Goal: Information Seeking & Learning: Learn about a topic

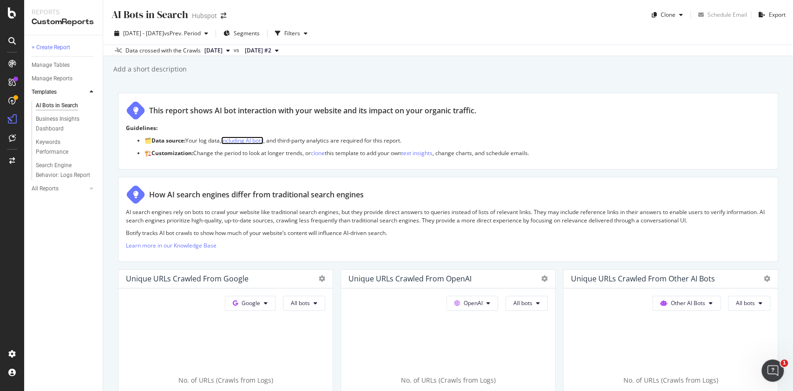
click at [241, 138] on link "including AI bots" at bounding box center [242, 141] width 42 height 8
click at [61, 176] on div "Search Engine Behavior: Logs Report" at bounding box center [63, 171] width 55 height 20
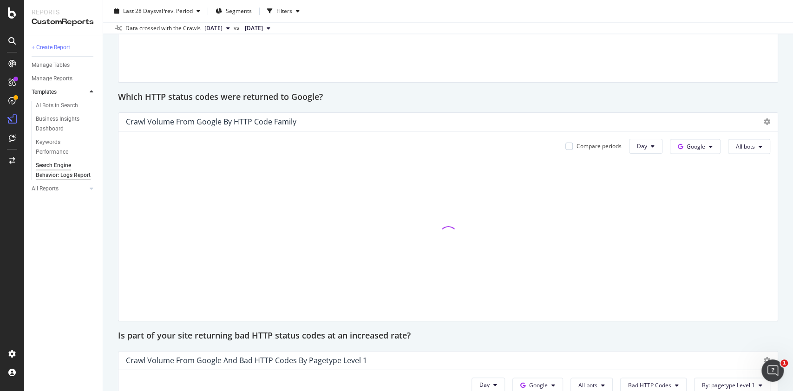
scroll to position [1080, 0]
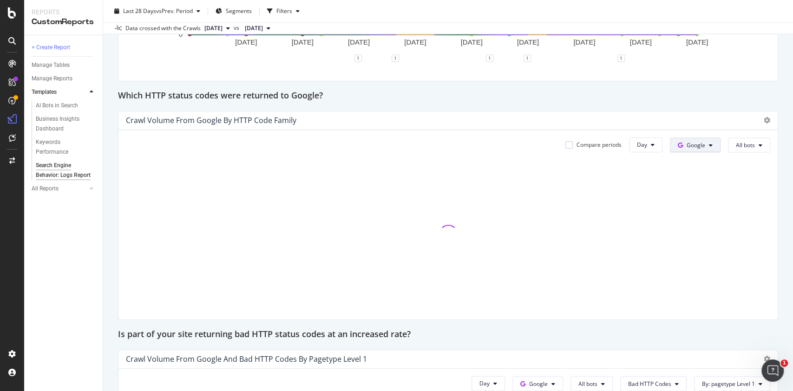
click at [688, 143] on span "Google" at bounding box center [696, 145] width 19 height 8
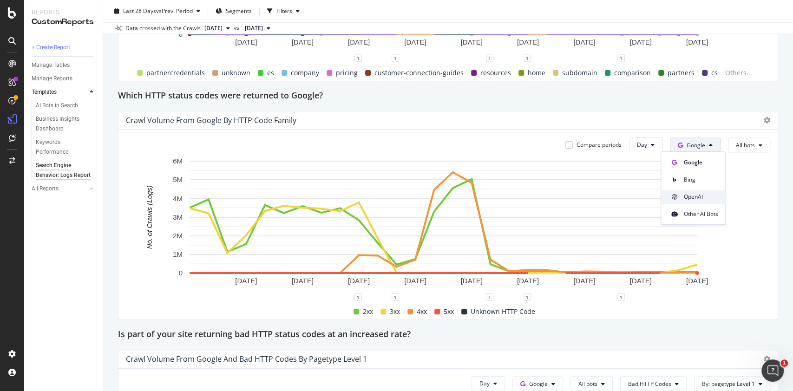
click at [692, 196] on span "OpenAI" at bounding box center [701, 197] width 34 height 8
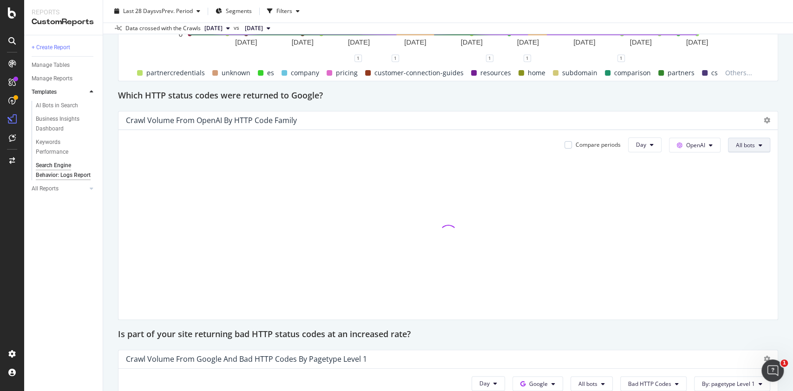
click at [759, 147] on icon at bounding box center [761, 145] width 4 height 6
click at [746, 249] on span "ChatGPT-User" at bounding box center [750, 248] width 47 height 8
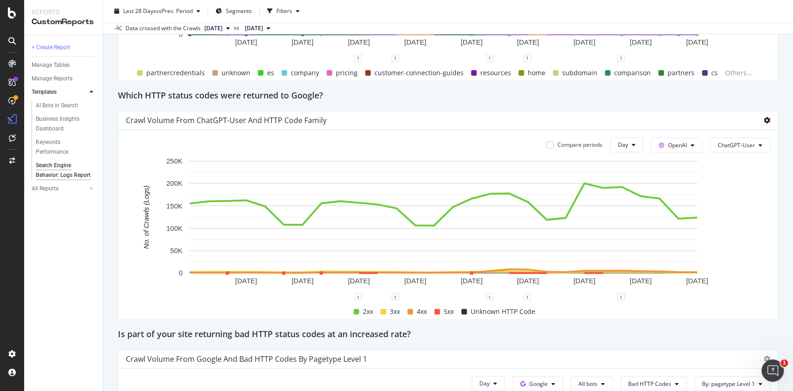
click at [764, 121] on icon at bounding box center [767, 120] width 7 height 7
click at [684, 219] on rect "A chart." at bounding box center [444, 217] width 508 height 112
click at [729, 250] on rect "A chart." at bounding box center [443, 226] width 635 height 141
click at [764, 122] on icon at bounding box center [767, 120] width 7 height 7
click at [754, 246] on rect "A chart." at bounding box center [443, 226] width 635 height 141
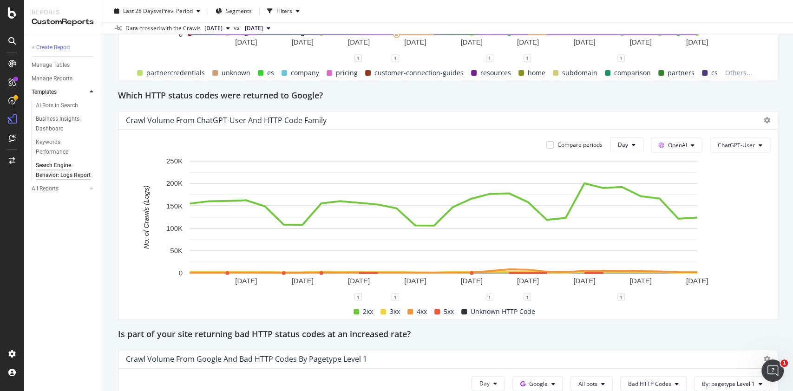
click at [310, 131] on div "Compare periods Day OpenAI ChatGPT-User [DATE] [DATE] [DATE] [DATE] [DATE] [DAT…" at bounding box center [449, 225] width 660 height 190
click at [753, 125] on div "Crawl Volume from ChatGPT-User and HTTP Code Family" at bounding box center [449, 121] width 660 height 19
click at [763, 119] on div "Crawl Volume from ChatGPT-User and HTTP Code Family" at bounding box center [449, 121] width 660 height 19
click at [764, 120] on icon at bounding box center [767, 120] width 7 height 7
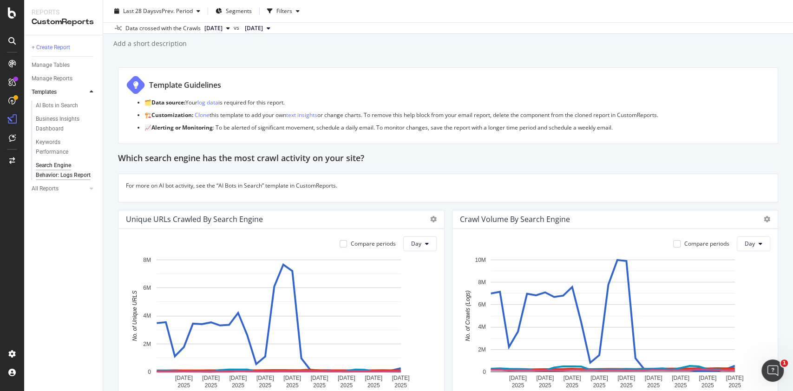
scroll to position [0, 0]
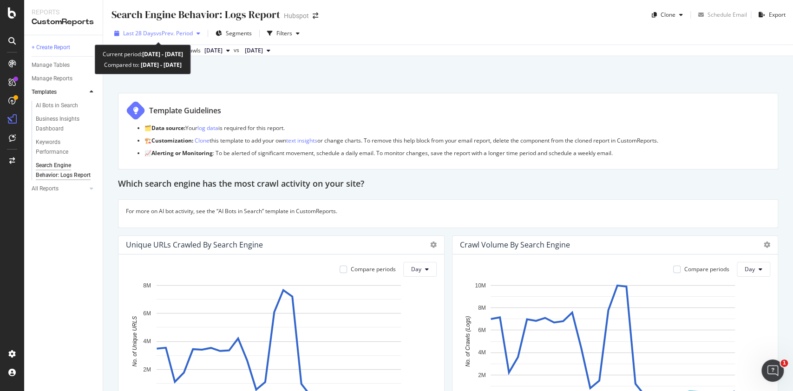
click at [183, 28] on div "Last 28 Days vs Prev. Period" at bounding box center [157, 33] width 93 height 14
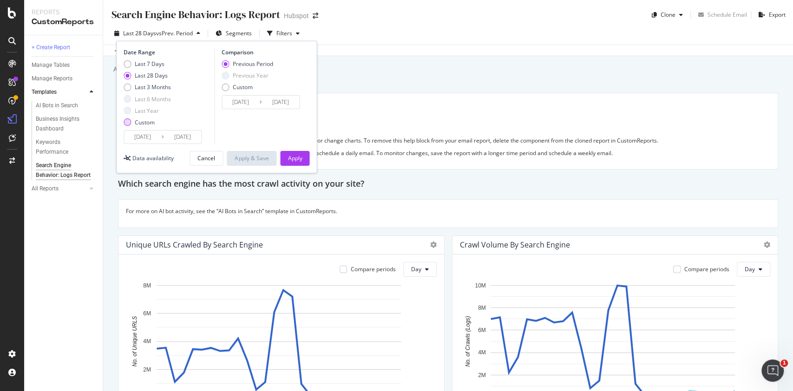
click at [142, 122] on div "Custom" at bounding box center [145, 123] width 20 height 8
click at [194, 133] on input "[DATE]" at bounding box center [182, 137] width 37 height 13
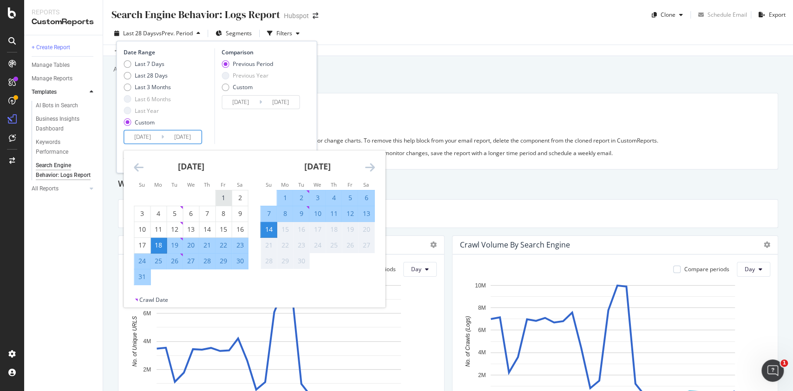
click at [224, 201] on div "1" at bounding box center [224, 197] width 16 height 9
type input "[DATE]"
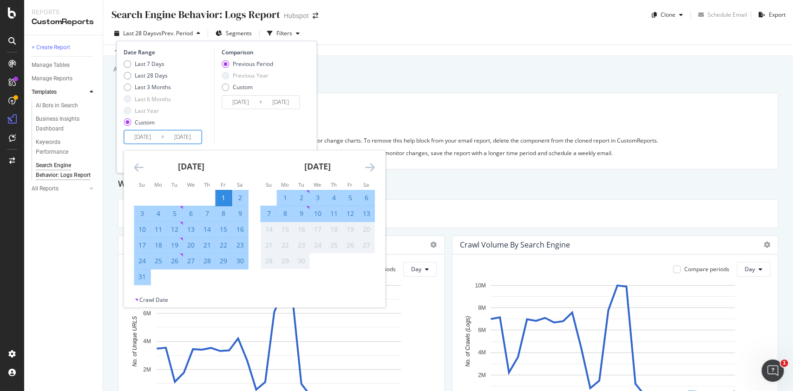
click at [134, 277] on div "31" at bounding box center [142, 276] width 16 height 9
type input "[DATE]"
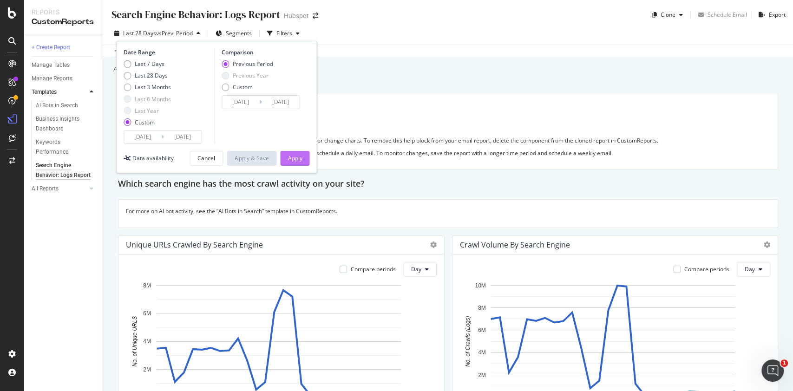
click at [290, 161] on div "Apply" at bounding box center [295, 158] width 14 height 8
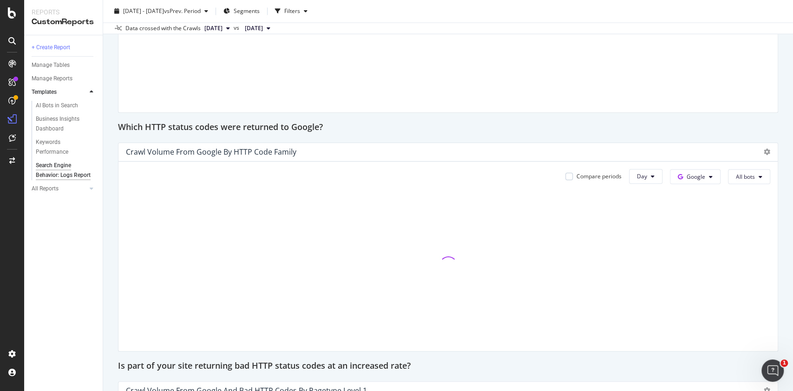
scroll to position [1082, 0]
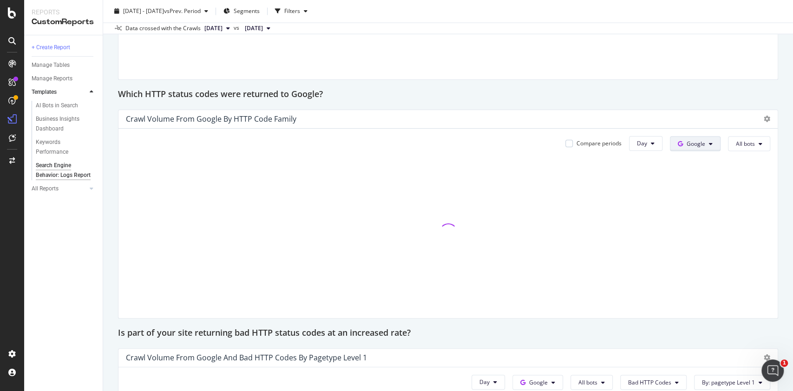
click at [694, 143] on span "Google" at bounding box center [696, 143] width 19 height 8
click at [684, 193] on span "OpenAI" at bounding box center [701, 195] width 34 height 8
click at [740, 144] on span "All bots" at bounding box center [745, 143] width 19 height 8
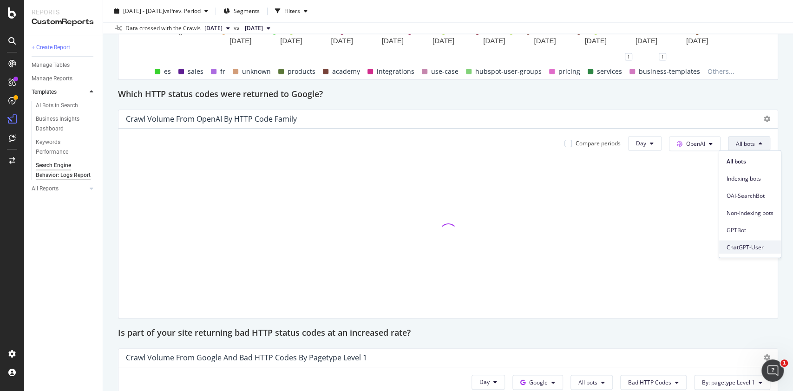
click at [747, 250] on span "ChatGPT-User" at bounding box center [750, 247] width 47 height 8
click at [764, 117] on icon at bounding box center [767, 119] width 7 height 7
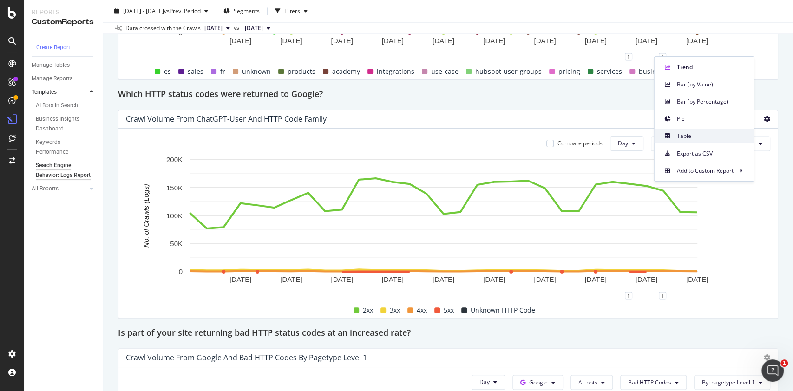
click at [716, 137] on span "Table" at bounding box center [712, 136] width 70 height 8
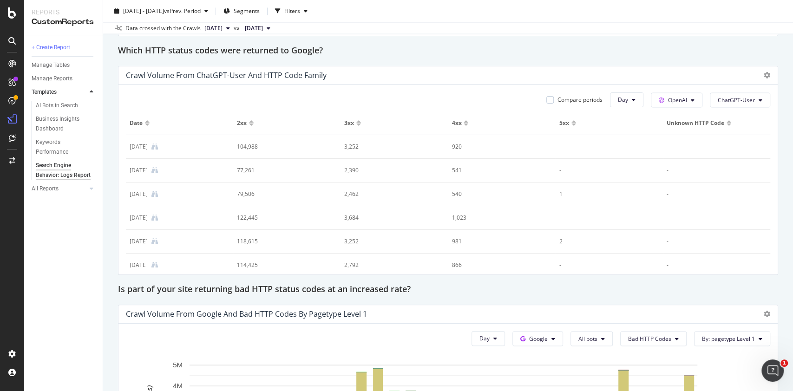
scroll to position [1126, 0]
click at [764, 71] on icon at bounding box center [767, 74] width 7 height 7
click at [466, 66] on div "Crawl Volume from ChatGPT-User and HTTP Code Family" at bounding box center [449, 75] width 660 height 19
click at [733, 102] on span "ChatGPT-User" at bounding box center [736, 99] width 37 height 8
click at [717, 79] on div "Crawl Volume from ChatGPT-User and HTTP Code Family" at bounding box center [449, 75] width 660 height 19
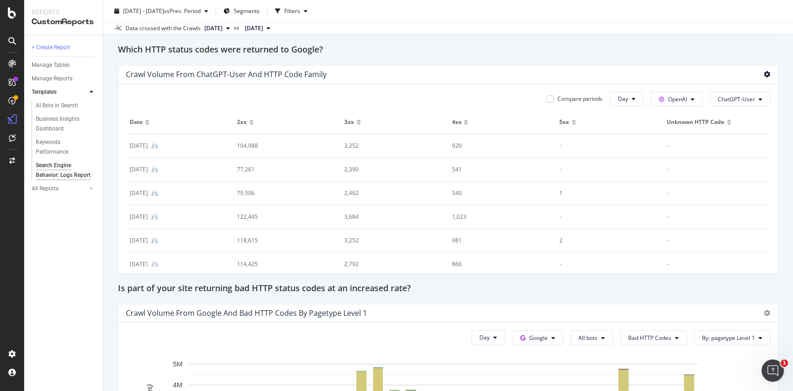
click at [764, 73] on icon at bounding box center [767, 74] width 7 height 7
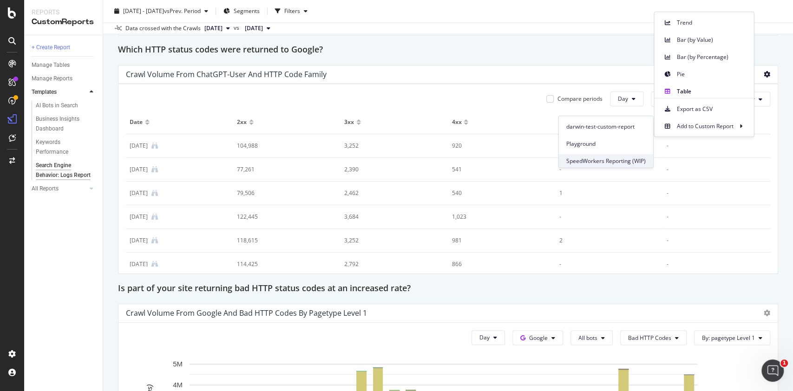
click at [625, 158] on span "SpeedWorkers Reporting (WIP)" at bounding box center [606, 161] width 79 height 8
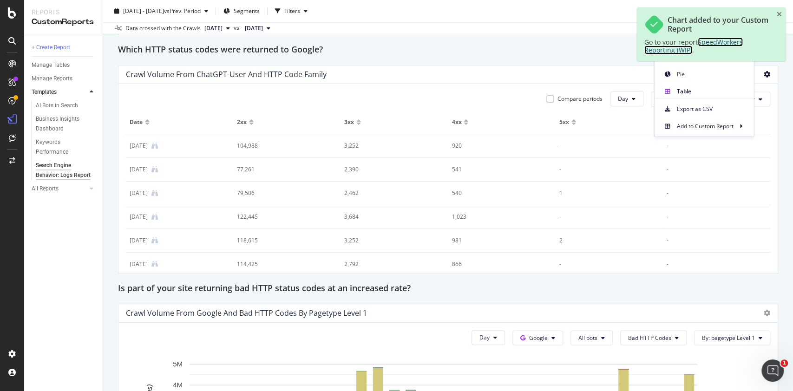
click at [670, 45] on span "SpeedWorkers Reporting (WIP)" at bounding box center [694, 46] width 99 height 17
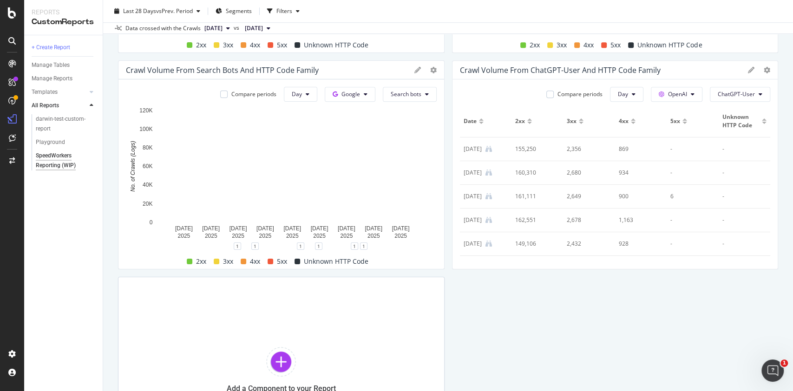
scroll to position [463, 0]
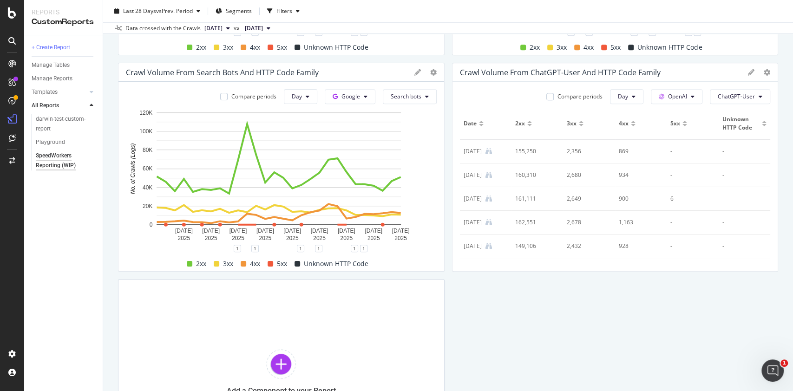
click at [764, 76] on div at bounding box center [767, 72] width 7 height 9
click at [764, 70] on icon at bounding box center [767, 72] width 7 height 7
click at [735, 73] on div "Crawl Volume from ChatGPT-User and HTTP Code Family" at bounding box center [616, 72] width 326 height 19
click at [748, 72] on icon at bounding box center [751, 72] width 7 height 7
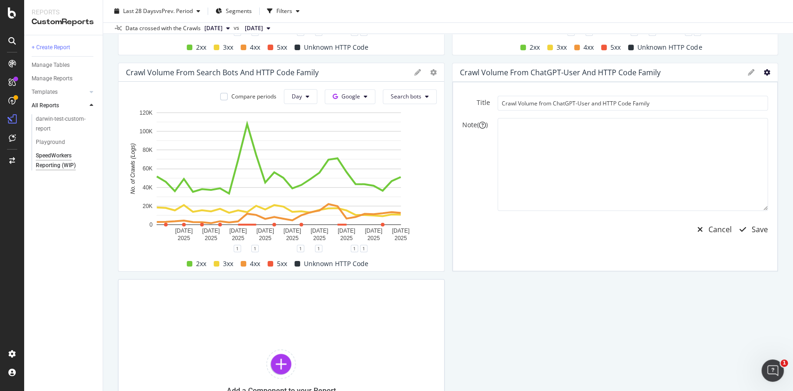
click at [764, 69] on icon at bounding box center [767, 72] width 7 height 7
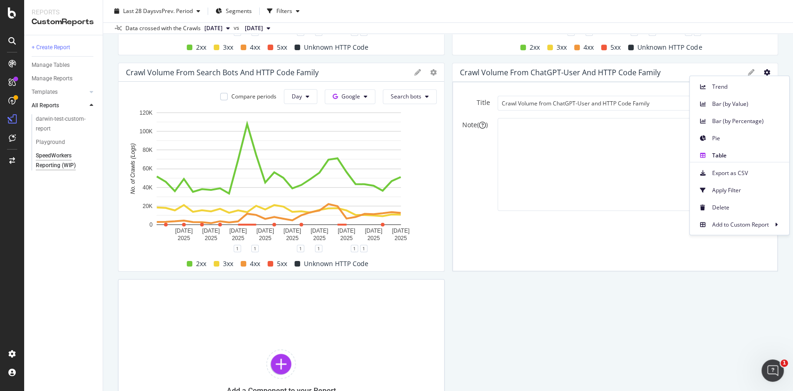
click at [697, 284] on div "Crawl Volume By Search Engine Compare periods Day 21 Aug. 2025 24 Aug. 2025 27 …" at bounding box center [448, 48] width 660 height 836
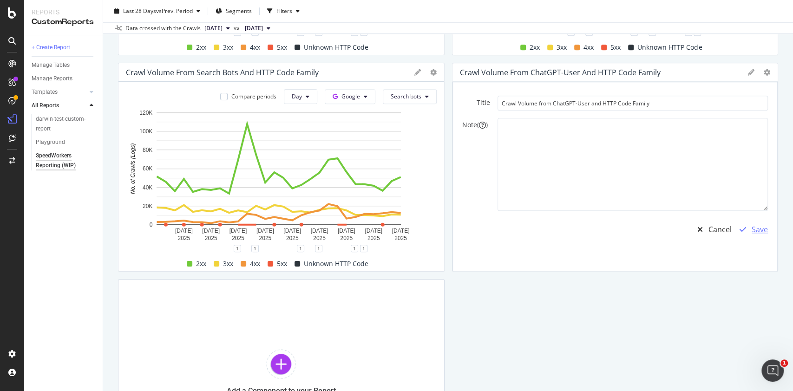
click at [752, 226] on div "Save" at bounding box center [760, 229] width 16 height 11
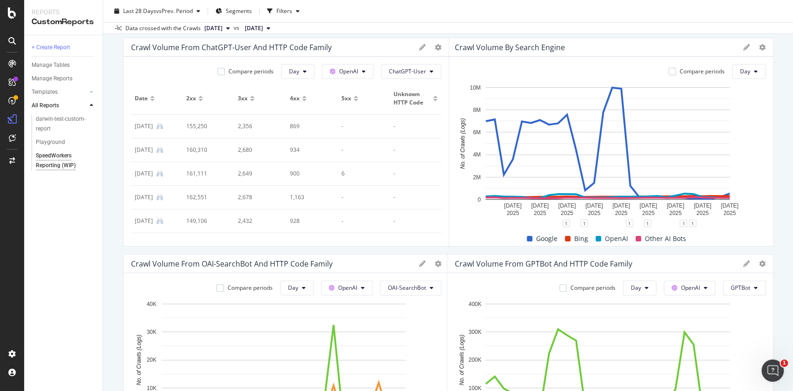
scroll to position [0, 0]
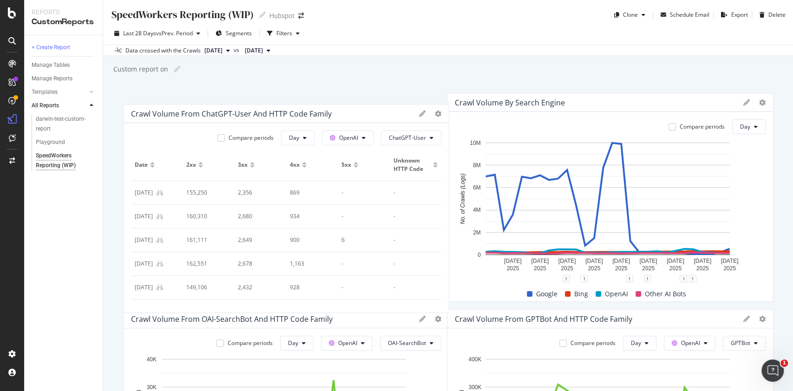
drag, startPoint x: 514, startPoint y: 148, endPoint x: 226, endPoint y: 93, distance: 293.8
click at [164, 114] on div "Crawl Volume from ChatGPT-User and HTTP Code Family" at bounding box center [231, 113] width 201 height 9
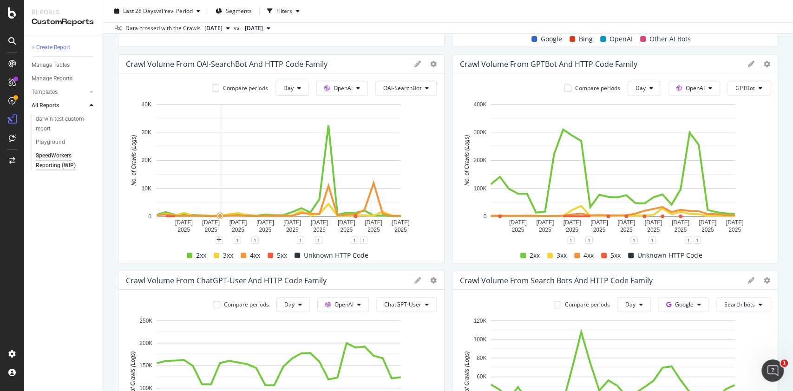
scroll to position [584, 0]
